Goal: Information Seeking & Learning: Learn about a topic

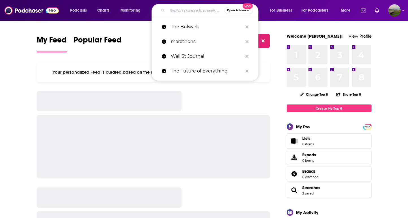
click at [189, 12] on input "Search podcasts, credits, & more..." at bounding box center [195, 10] width 57 height 9
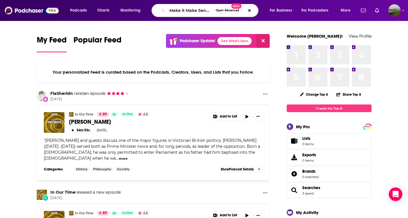
type input "Make it Make Sense"
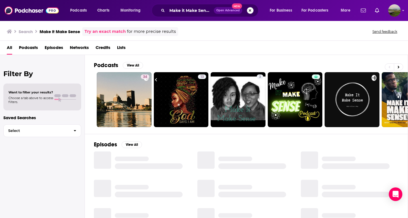
click at [251, 12] on button "Search podcasts, credits, & more..." at bounding box center [250, 10] width 7 height 7
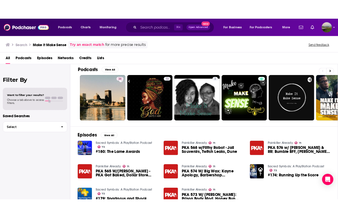
scroll to position [12, 0]
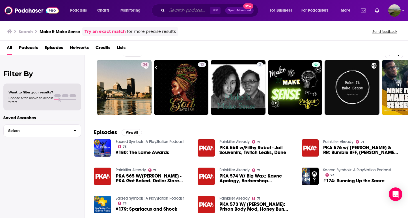
click at [192, 12] on input "Search podcasts, credits, & more..." at bounding box center [188, 10] width 43 height 9
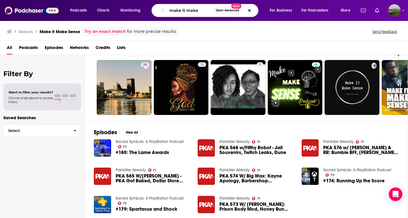
click at [33, 47] on span "Podcasts" at bounding box center [28, 49] width 19 height 12
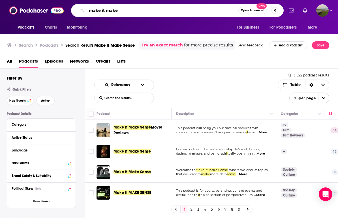
drag, startPoint x: 127, startPoint y: 13, endPoint x: 86, endPoint y: 12, distance: 41.0
click at [86, 12] on div "make it make Open Advanced New" at bounding box center [177, 10] width 213 height 13
type input "Lever Time"
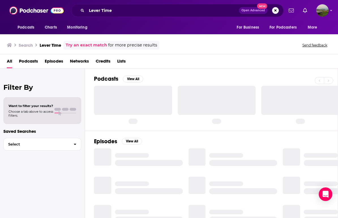
click at [30, 63] on span "Podcasts" at bounding box center [28, 63] width 19 height 12
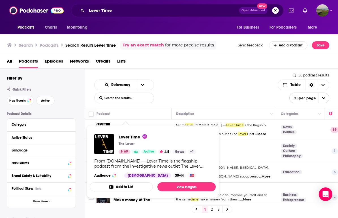
click at [127, 129] on span "Lever Time The Lever 69 Active 4.5 News + 1 From [DOMAIN_NAME] — Lever Time is …" at bounding box center [153, 161] width 126 height 73
click at [123, 130] on div "Lever Time The Lever 69 Active 4.5 News + 1 From [DOMAIN_NAME] — Lever Time is …" at bounding box center [153, 156] width 126 height 53
click at [111, 141] on img "Lever Time" at bounding box center [104, 144] width 20 height 20
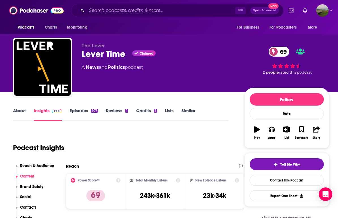
scroll to position [0, 1]
click at [24, 110] on link "About" at bounding box center [19, 114] width 13 height 13
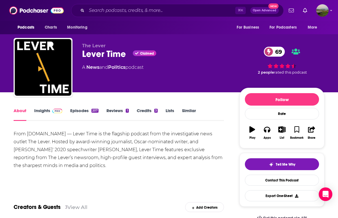
click at [38, 110] on link "Insights" at bounding box center [48, 114] width 28 height 13
